Goal: Task Accomplishment & Management: Use online tool/utility

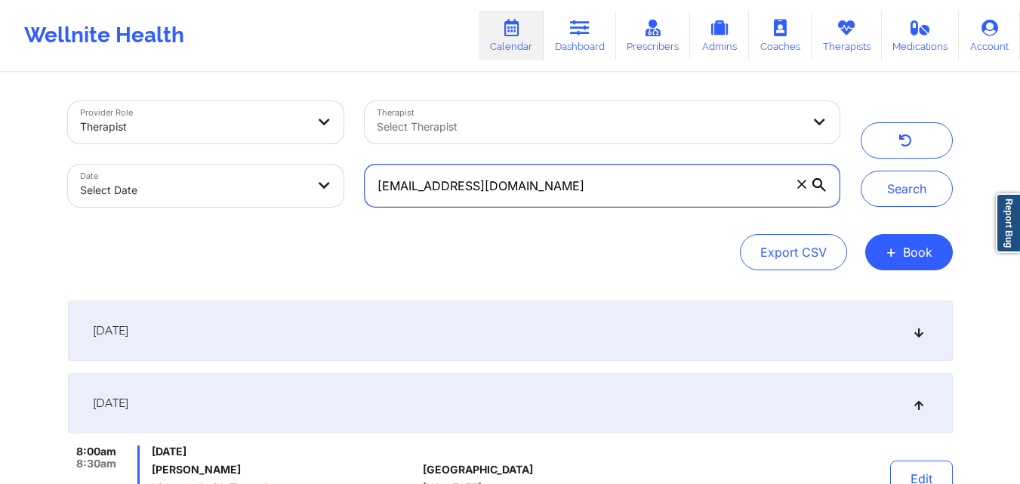
click at [559, 184] on input "[EMAIL_ADDRESS][DOMAIN_NAME]" at bounding box center [602, 186] width 474 height 42
paste input "[PERSON_NAME].chinama"
click at [861, 171] on button "Search" at bounding box center [907, 189] width 92 height 36
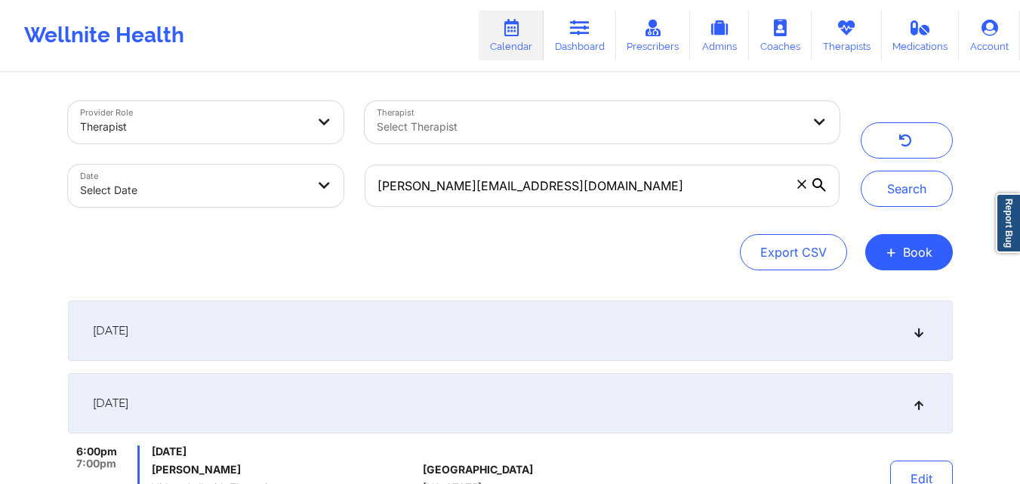
click at [478, 337] on div "[DATE]" at bounding box center [510, 330] width 885 height 60
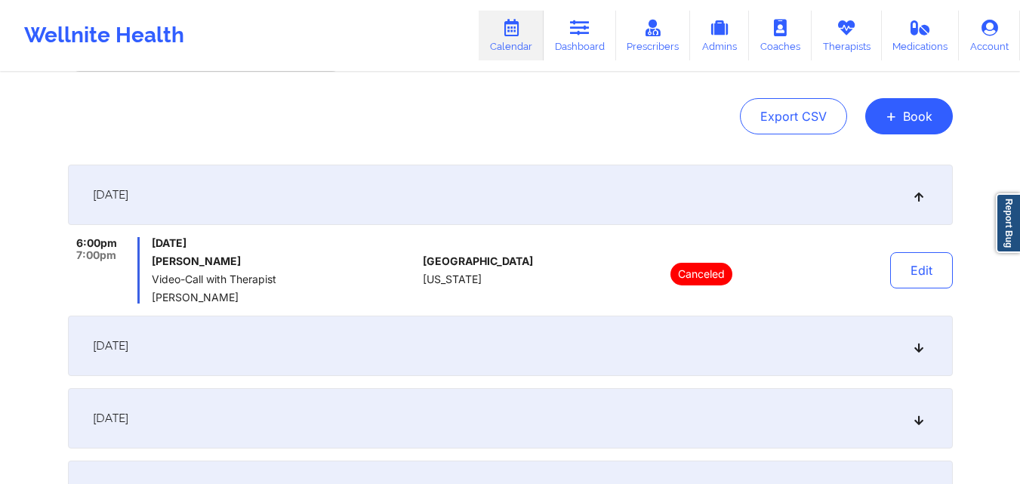
scroll to position [151, 0]
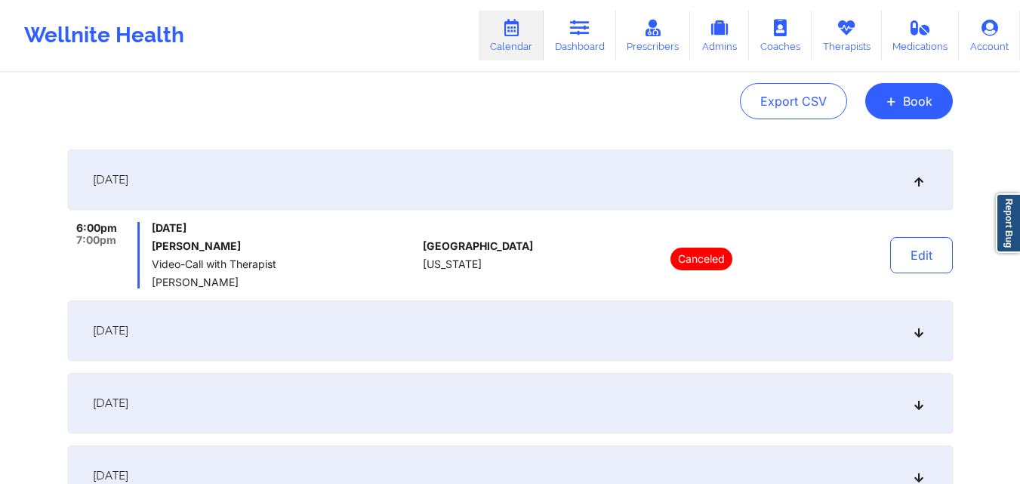
click at [517, 330] on div "[DATE]" at bounding box center [510, 330] width 885 height 60
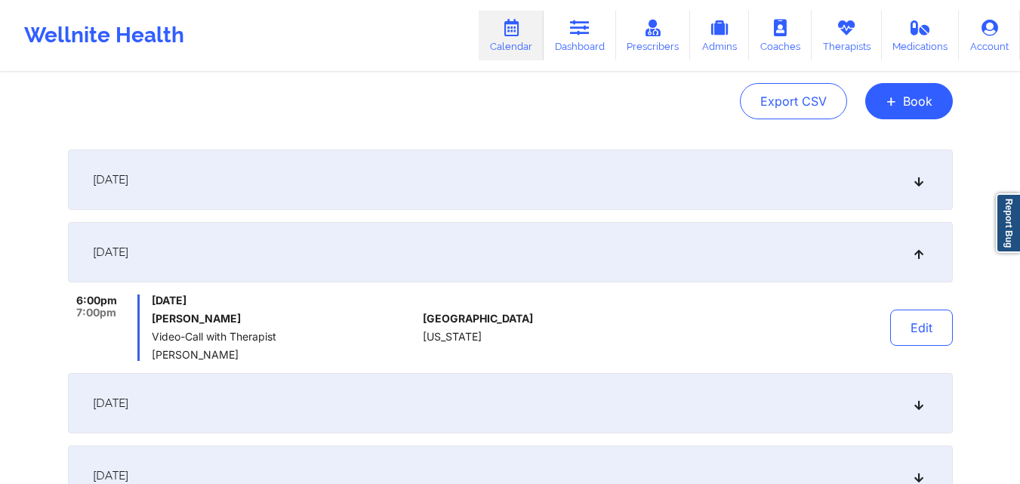
click at [529, 192] on div "[DATE]" at bounding box center [510, 179] width 885 height 60
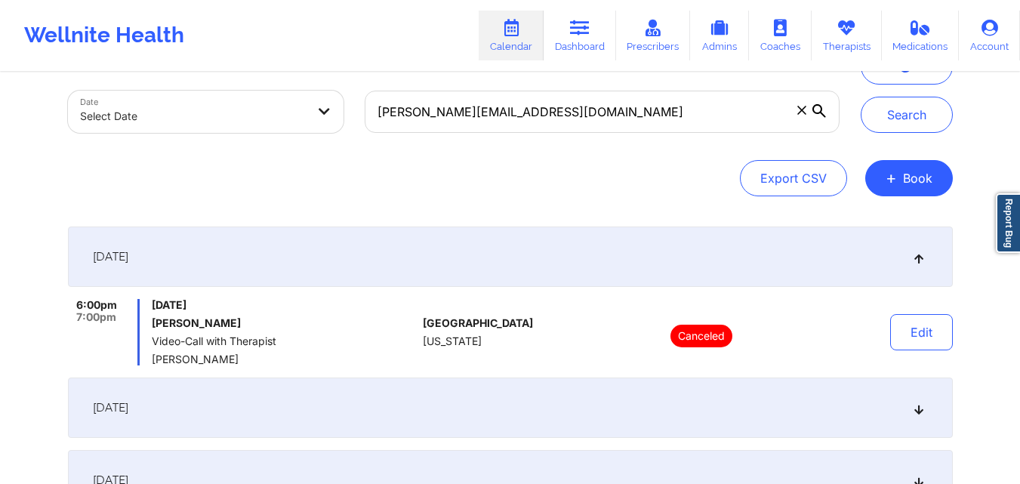
scroll to position [0, 0]
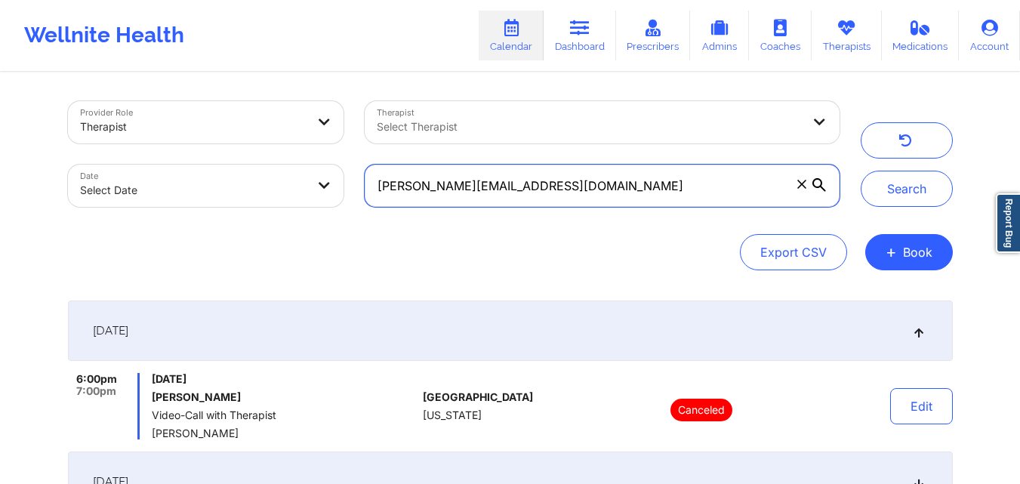
click at [602, 190] on input "[PERSON_NAME][EMAIL_ADDRESS][DOMAIN_NAME]" at bounding box center [602, 186] width 474 height 42
paste input "[EMAIL_ADDRESS]"
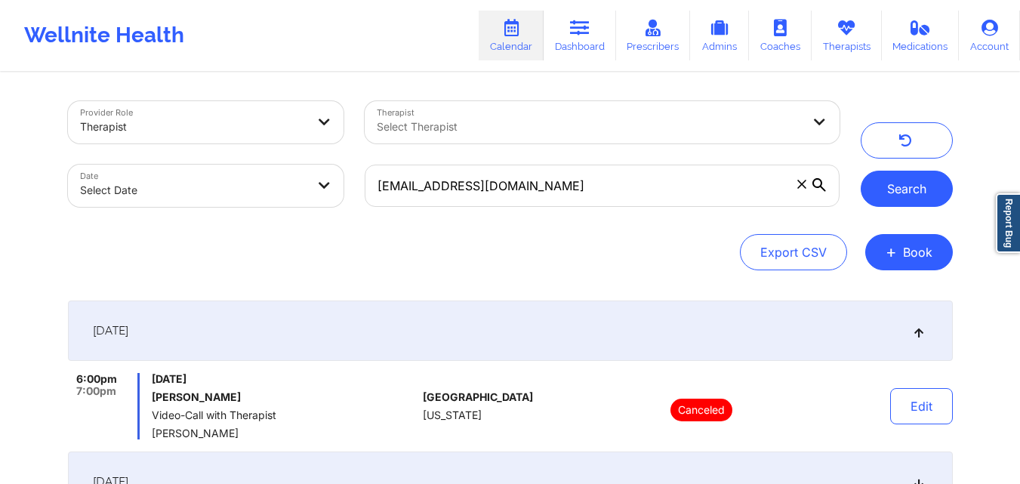
click at [901, 199] on button "Search" at bounding box center [907, 189] width 92 height 36
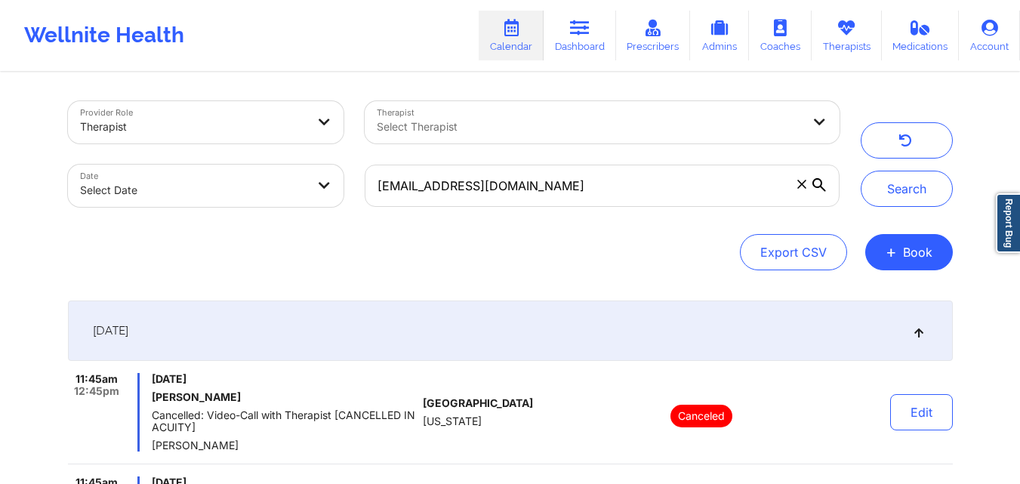
scroll to position [227, 0]
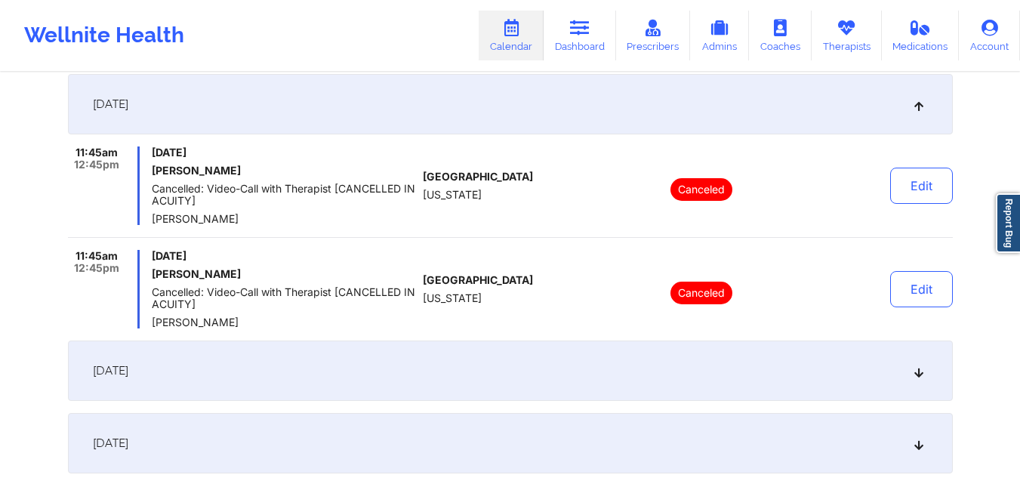
click at [565, 378] on div "[DATE]" at bounding box center [510, 371] width 885 height 60
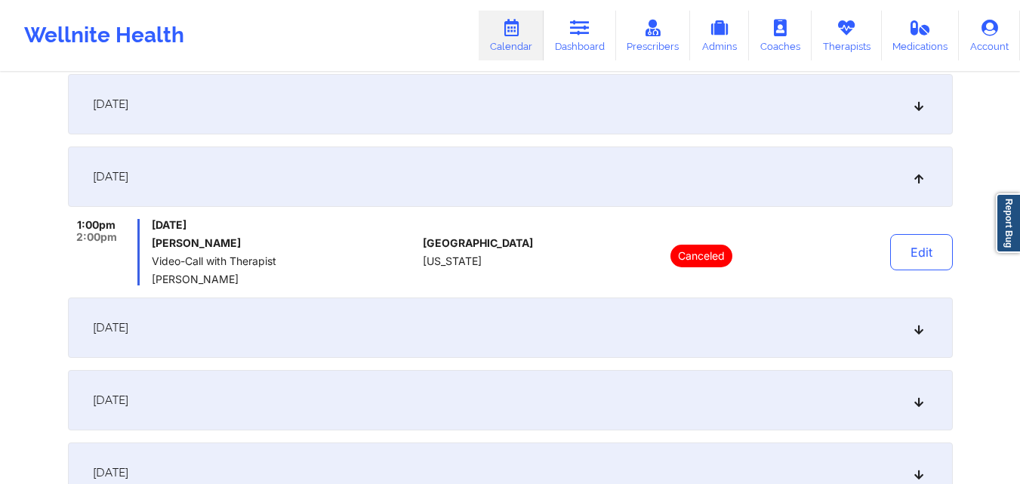
click at [567, 322] on div "[DATE]" at bounding box center [510, 327] width 885 height 60
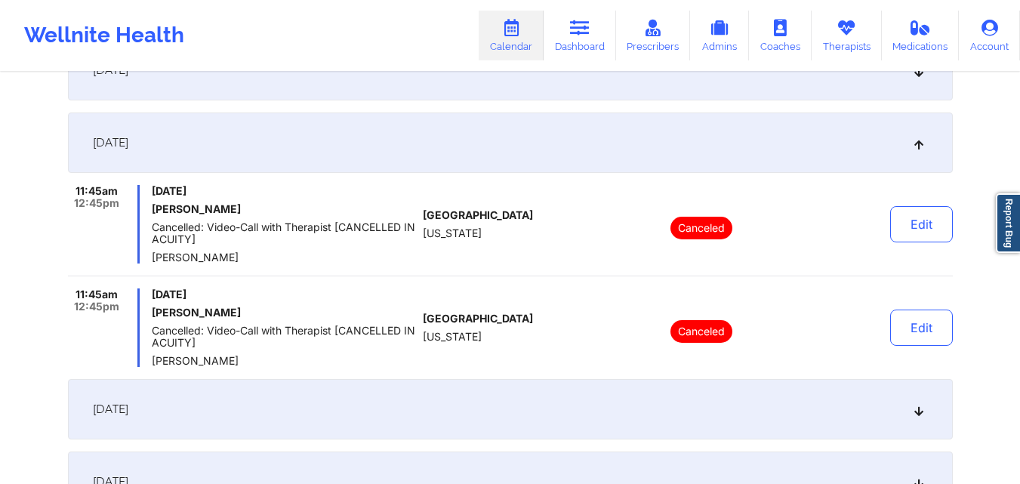
scroll to position [453, 0]
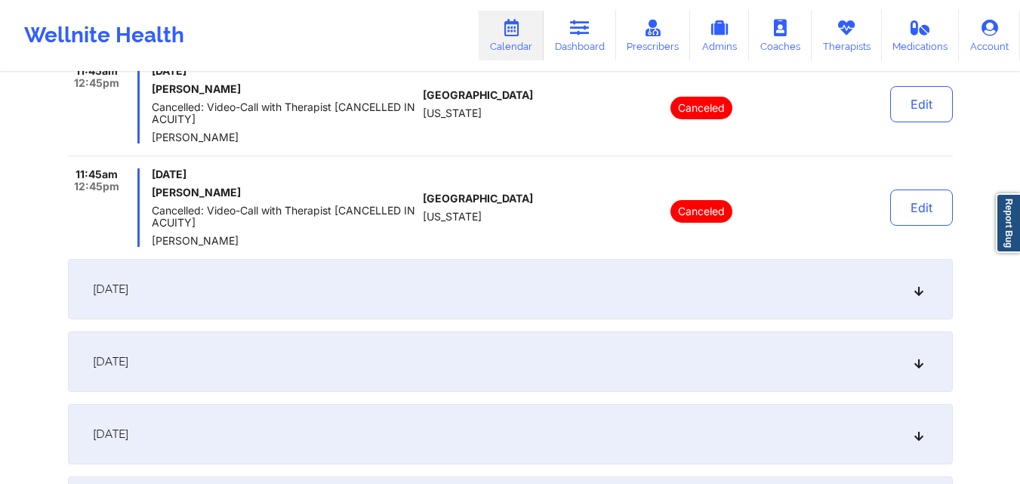
click at [591, 282] on div "[DATE]" at bounding box center [510, 289] width 885 height 60
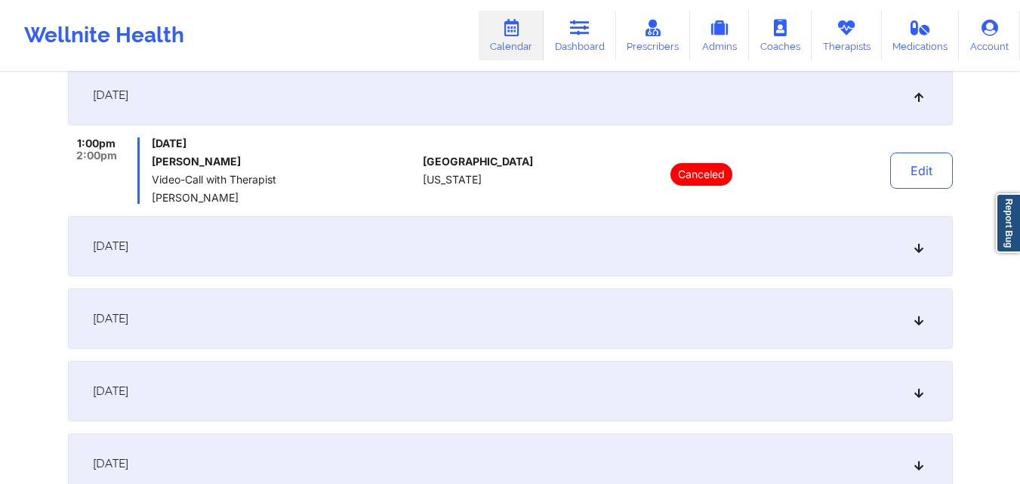
click at [590, 331] on div "[DATE]" at bounding box center [510, 318] width 885 height 60
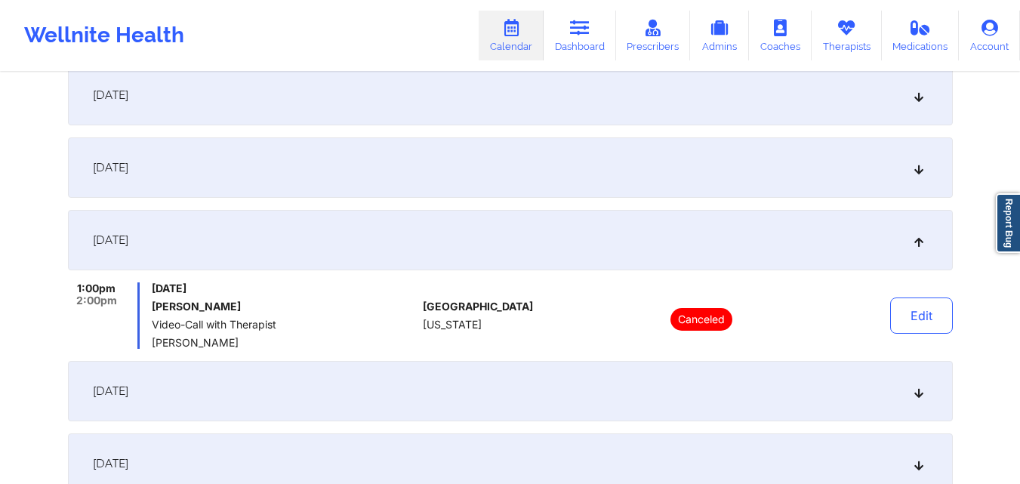
click at [589, 383] on div "[DATE]" at bounding box center [510, 391] width 885 height 60
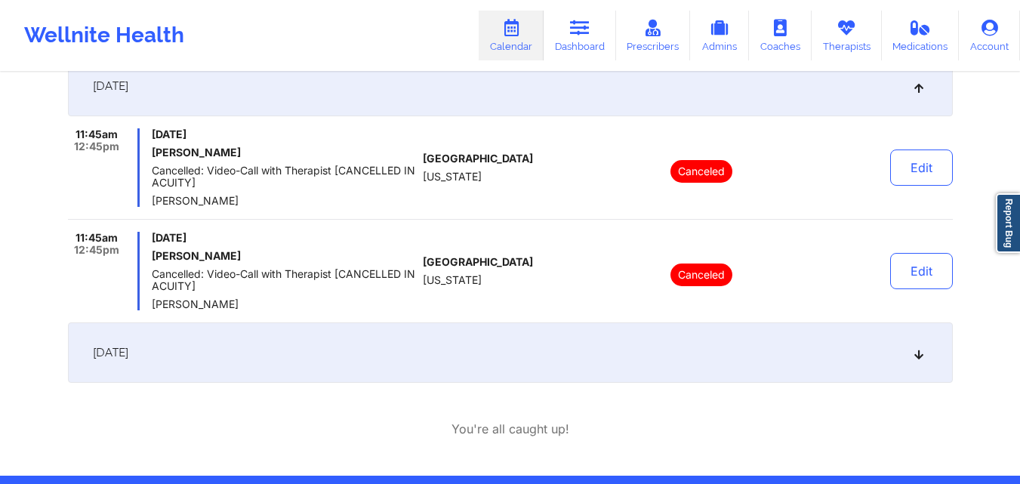
click at [588, 365] on div "[DATE]" at bounding box center [510, 352] width 885 height 60
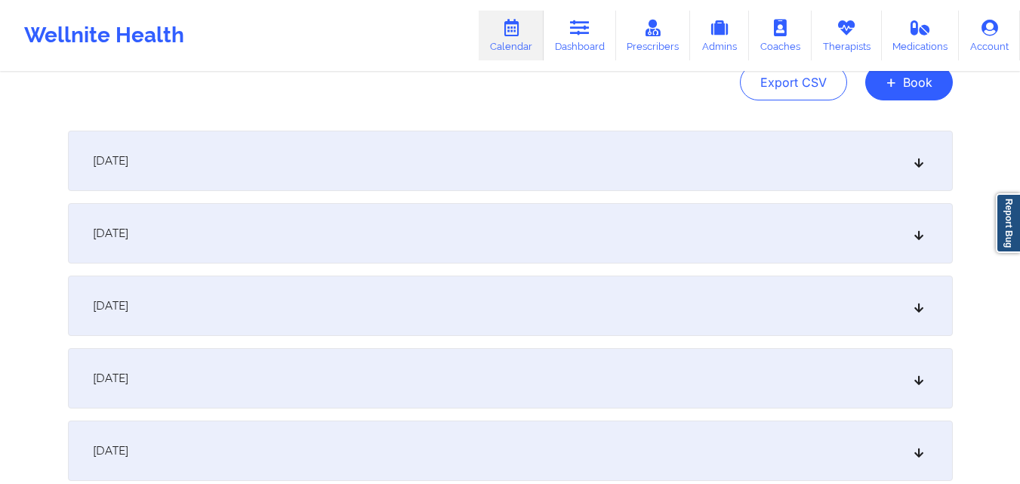
scroll to position [0, 0]
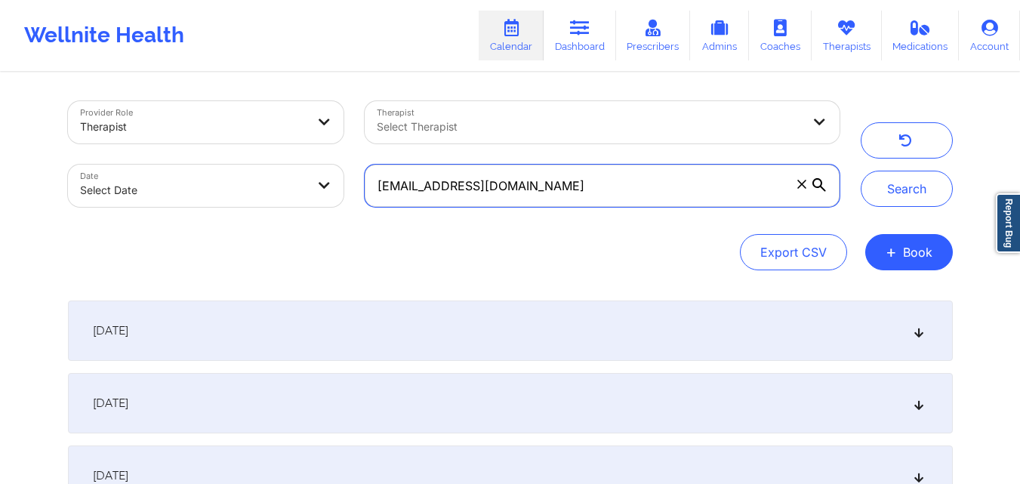
click at [627, 191] on input "[EMAIL_ADDRESS][DOMAIN_NAME]" at bounding box center [602, 186] width 474 height 42
paste input "[EMAIL_ADDRESS]"
type input "[EMAIL_ADDRESS][DOMAIN_NAME]"
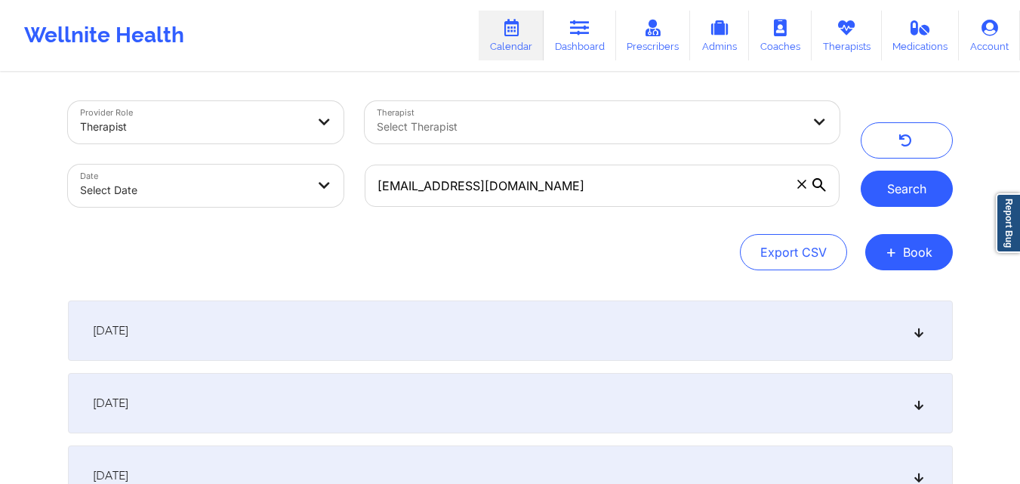
click at [913, 185] on button "Search" at bounding box center [907, 189] width 92 height 36
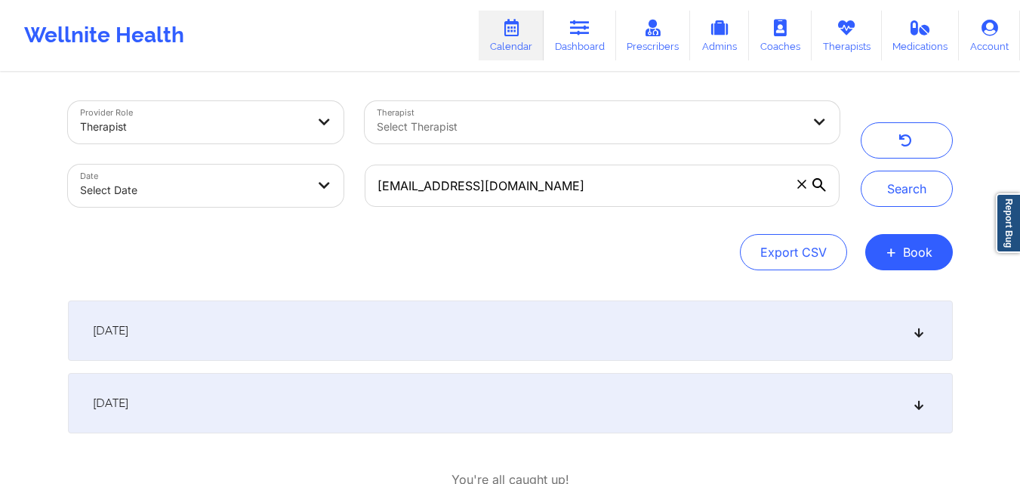
click at [561, 329] on div "[DATE]" at bounding box center [510, 330] width 885 height 60
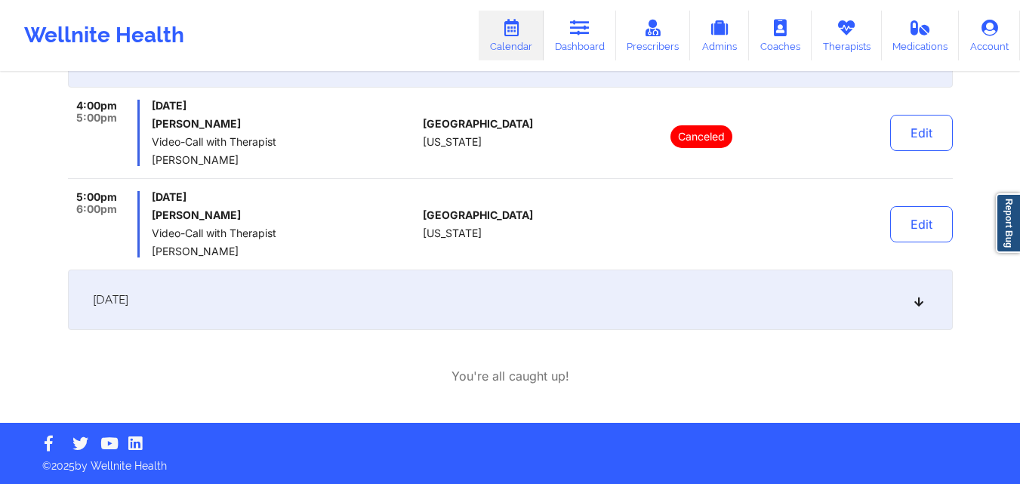
click at [562, 298] on div "[DATE]" at bounding box center [510, 300] width 885 height 60
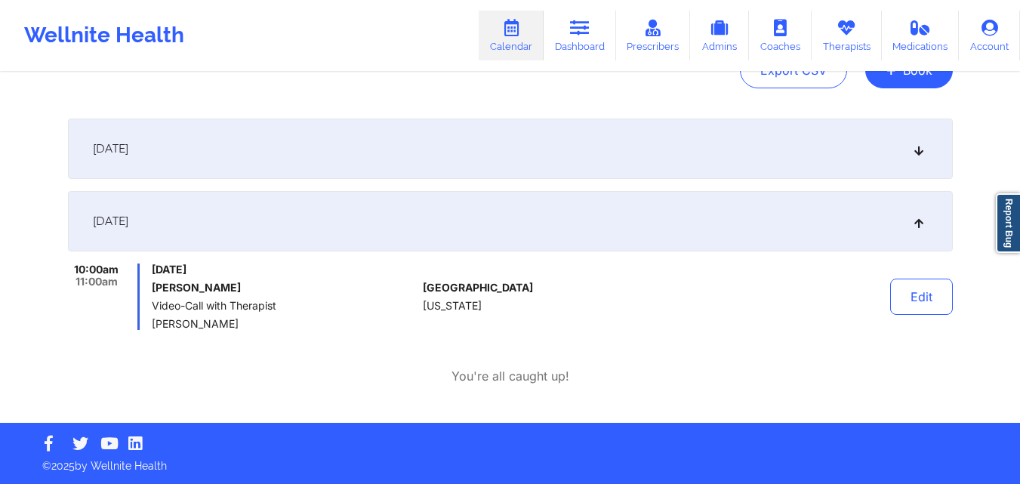
scroll to position [182, 0]
click at [495, 157] on div "[DATE]" at bounding box center [510, 149] width 885 height 60
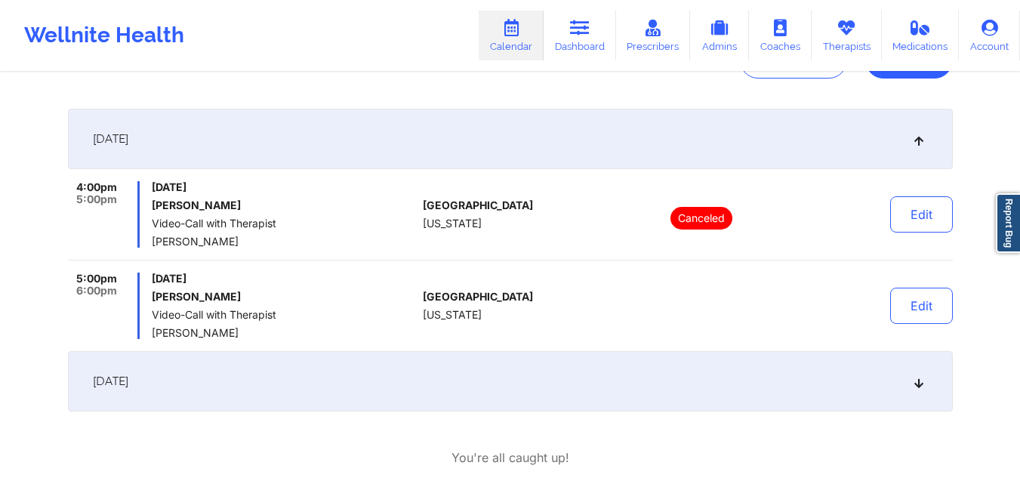
scroll to position [122, 0]
